Goal: Information Seeking & Learning: Learn about a topic

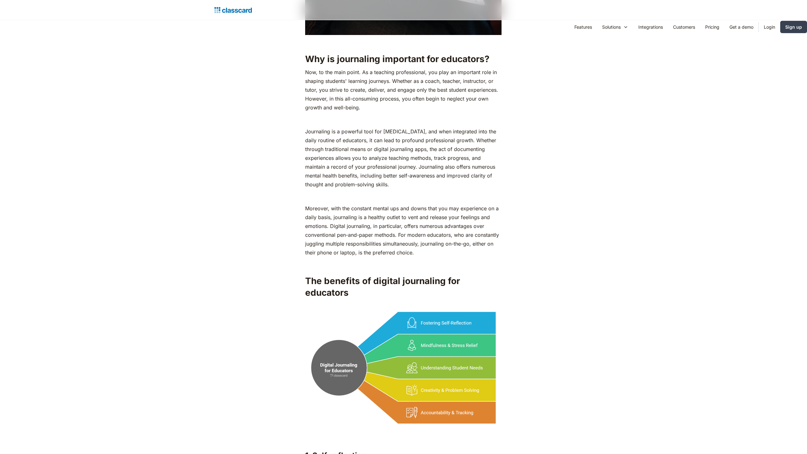
scroll to position [1702, 0]
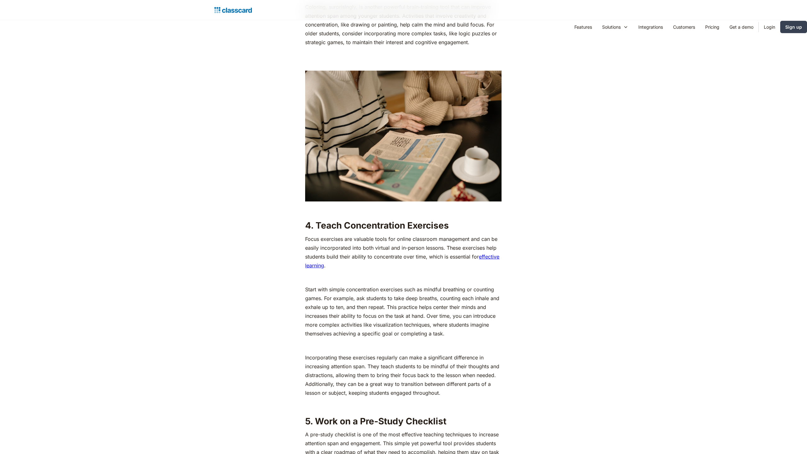
scroll to position [1822, 0]
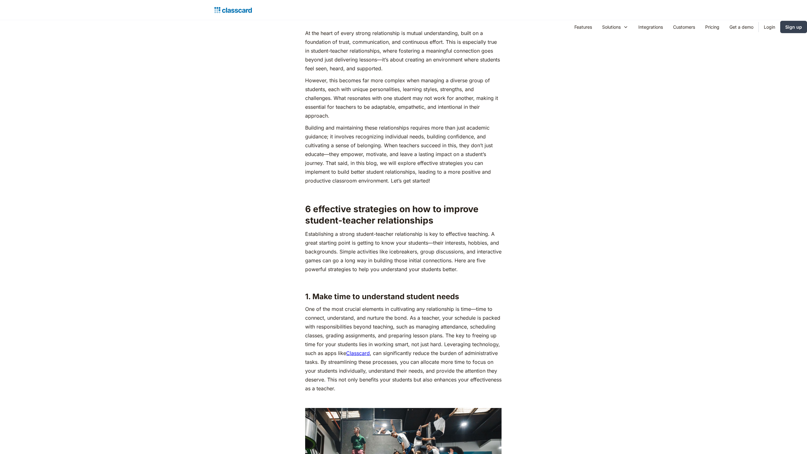
scroll to position [861, 0]
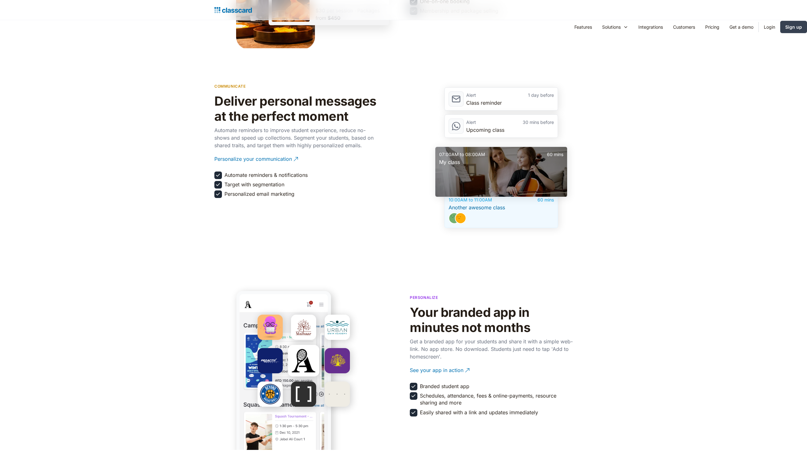
scroll to position [1282, 0]
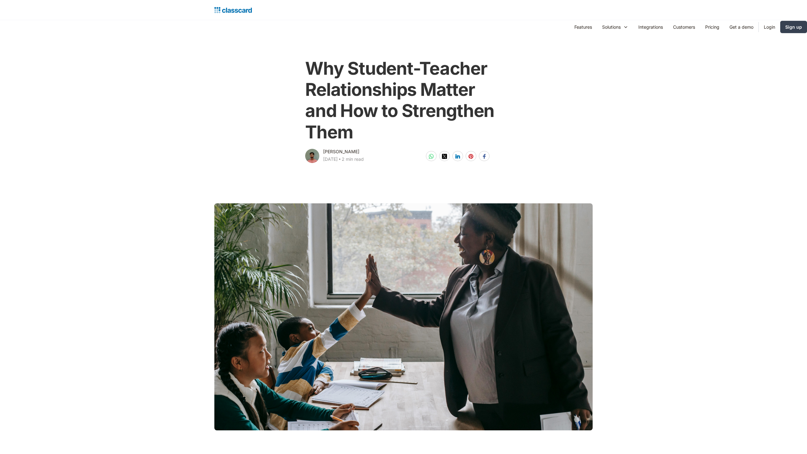
scroll to position [441, 0]
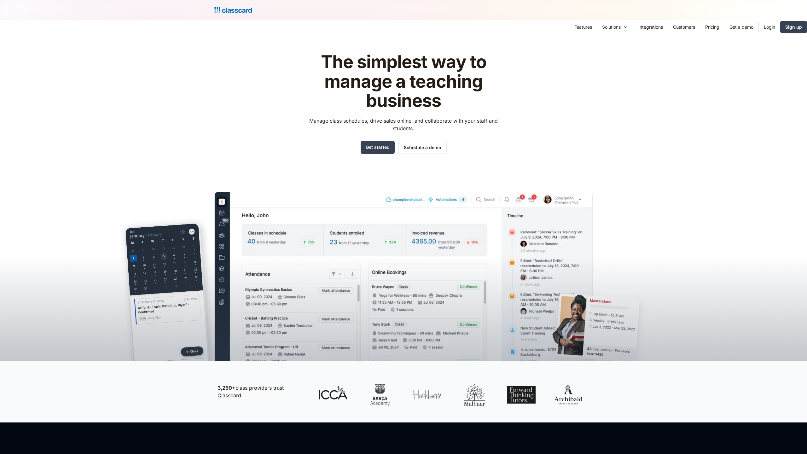
scroll to position [861, 0]
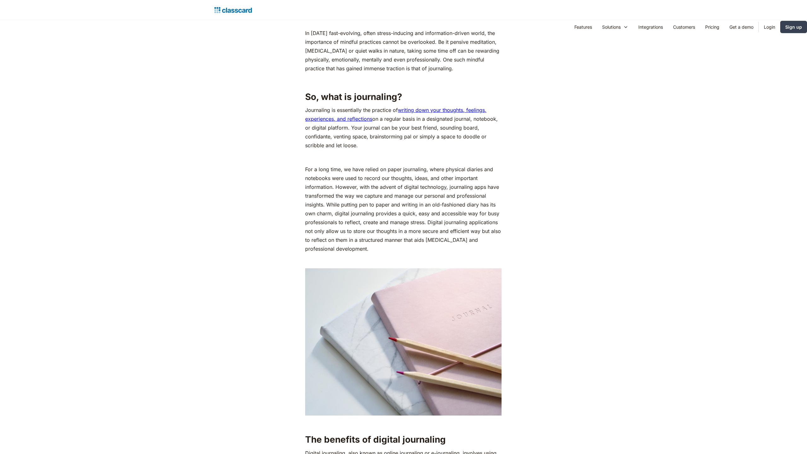
scroll to position [861, 0]
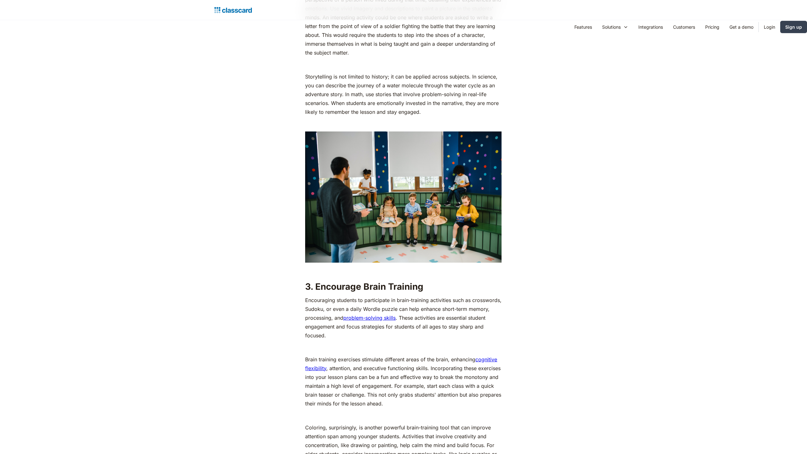
scroll to position [1702, 0]
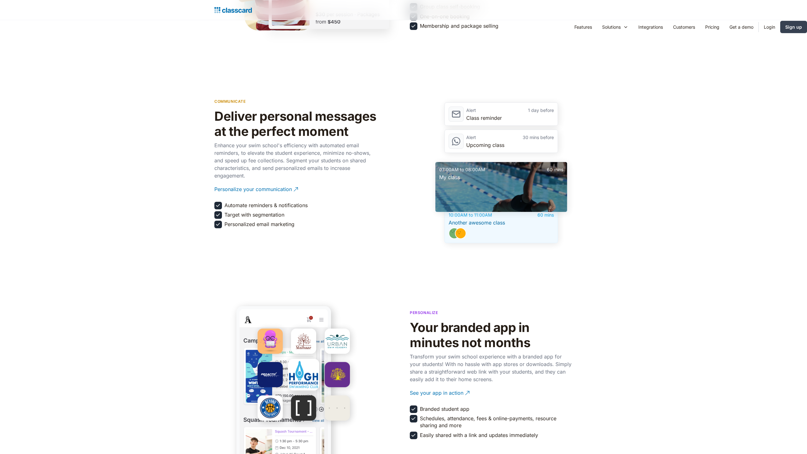
scroll to position [1282, 0]
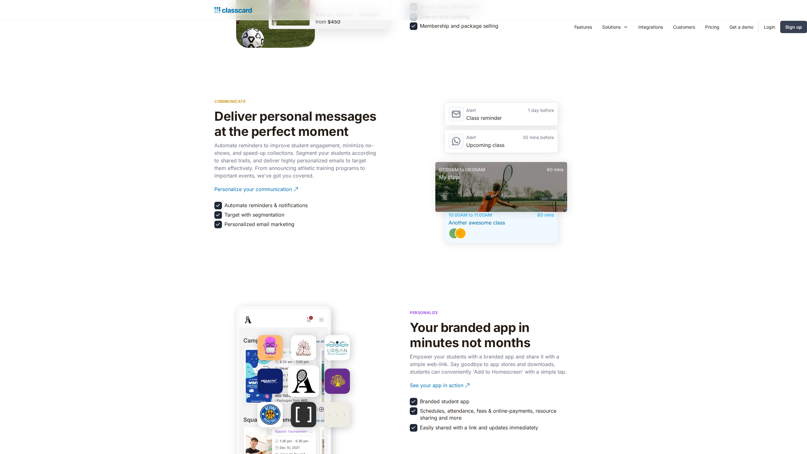
scroll to position [1282, 0]
